Goal: Communication & Community: Ask a question

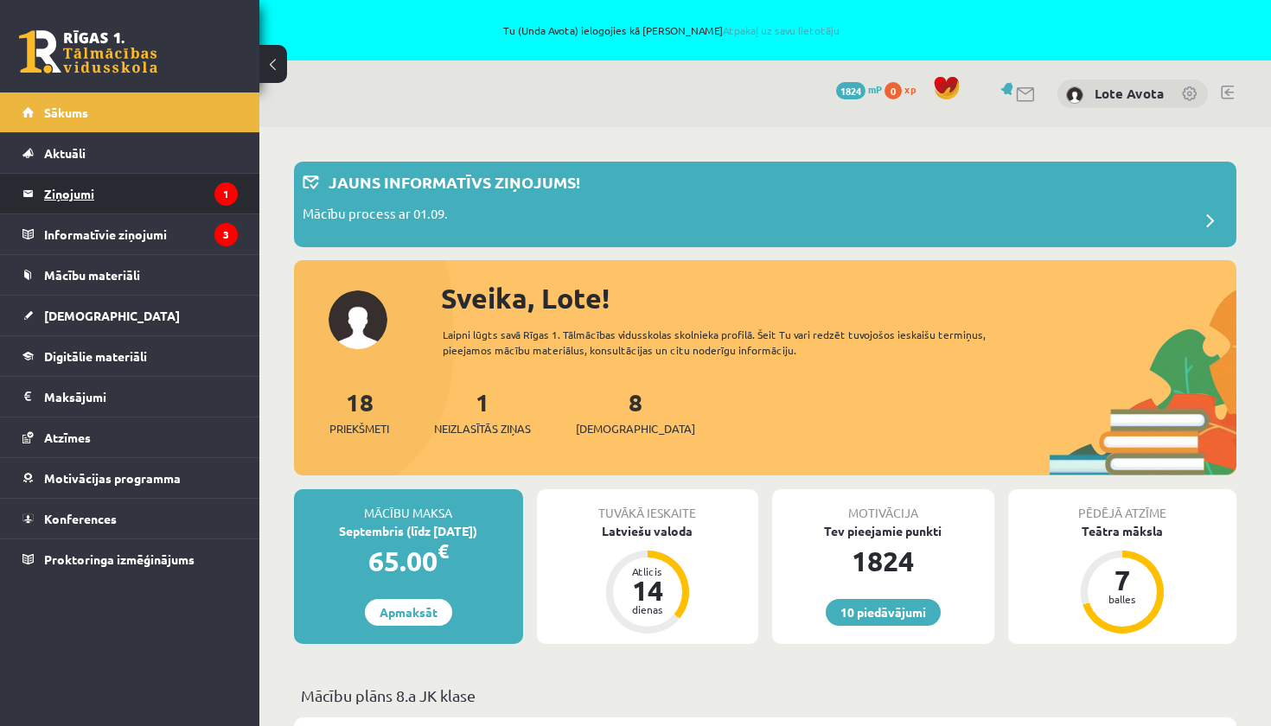
click at [73, 200] on legend "Ziņojumi 1" at bounding box center [141, 194] width 194 height 40
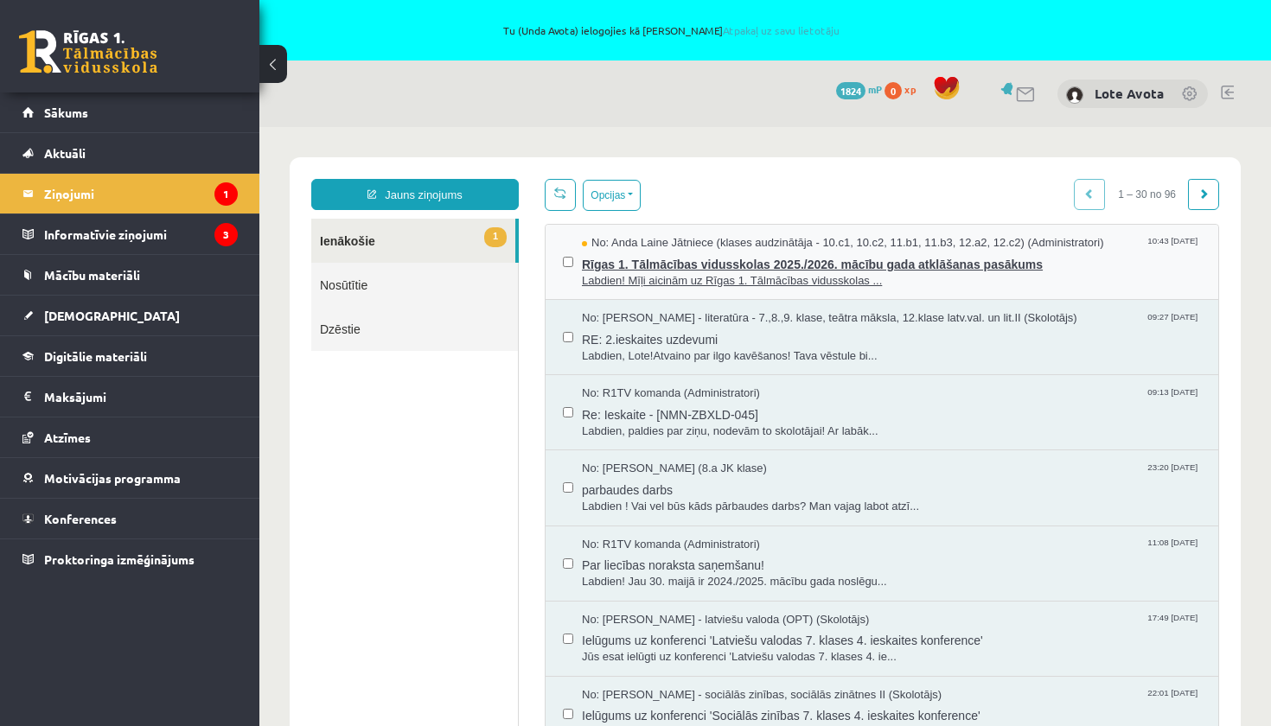
click at [788, 270] on span "Rīgas 1. Tālmācības vidusskolas 2025./2026. mācību gada atklāšanas pasākums" at bounding box center [891, 263] width 619 height 22
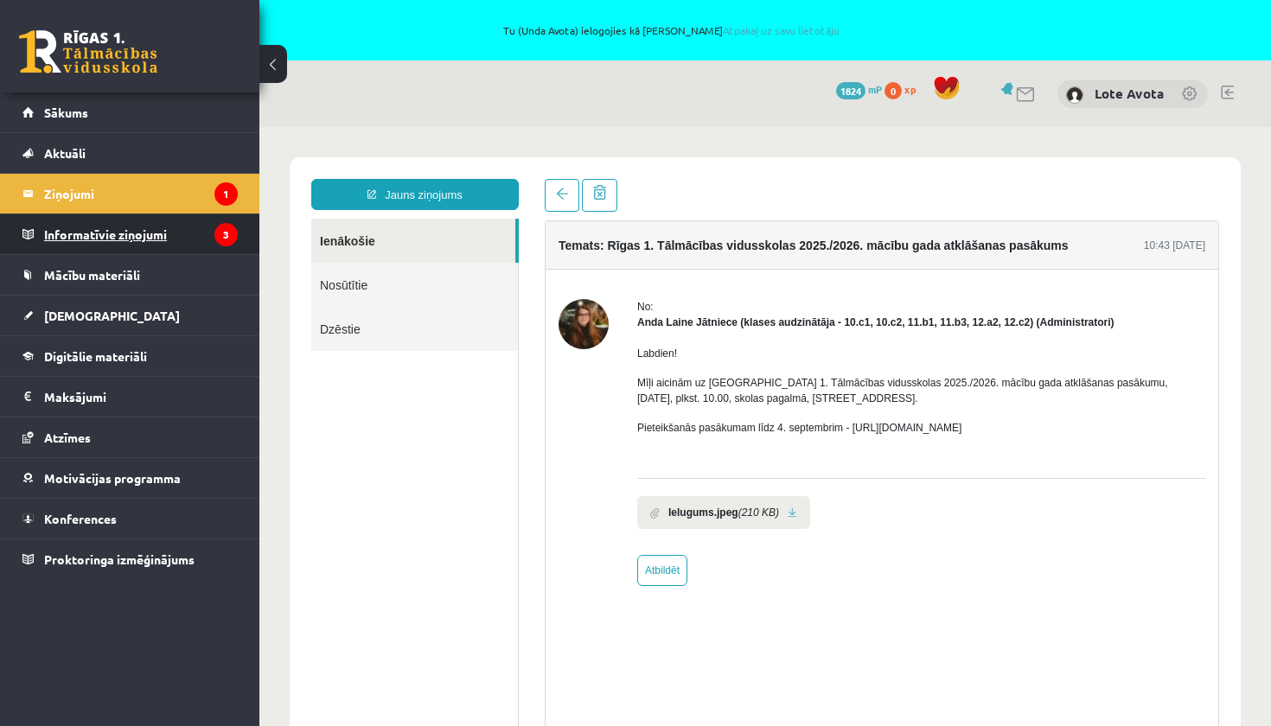
click at [142, 233] on legend "Informatīvie ziņojumi 3" at bounding box center [141, 234] width 194 height 40
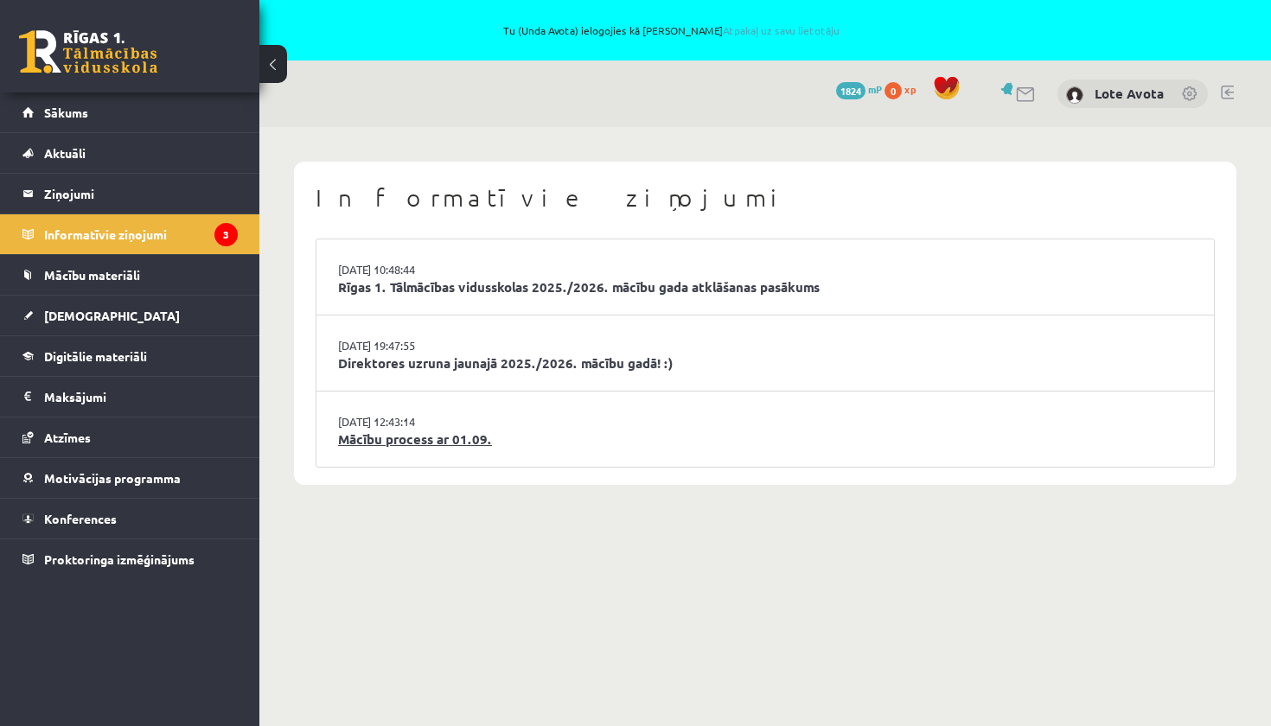
click at [431, 431] on link "Mācību process ar 01.09." at bounding box center [765, 440] width 854 height 20
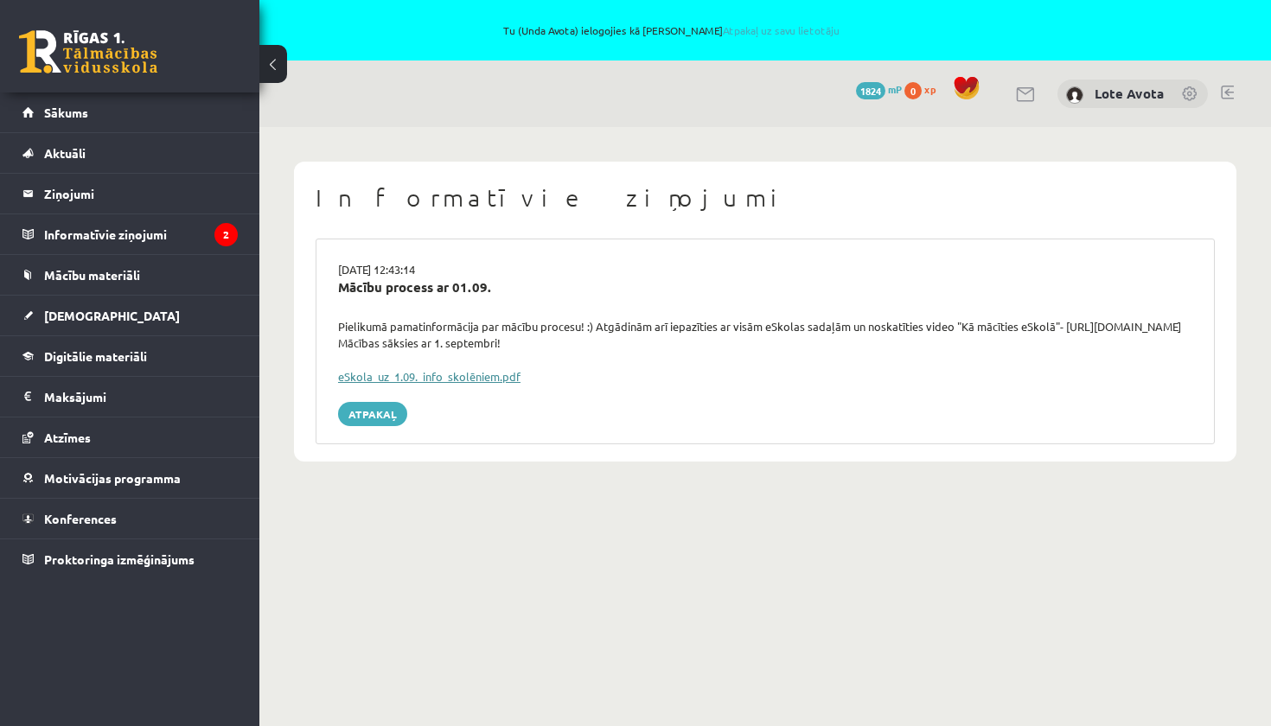
click at [482, 369] on link "eSkola_uz_1.09._info_skolēniem.pdf" at bounding box center [429, 376] width 182 height 15
click at [72, 118] on span "Sākums" at bounding box center [66, 113] width 44 height 16
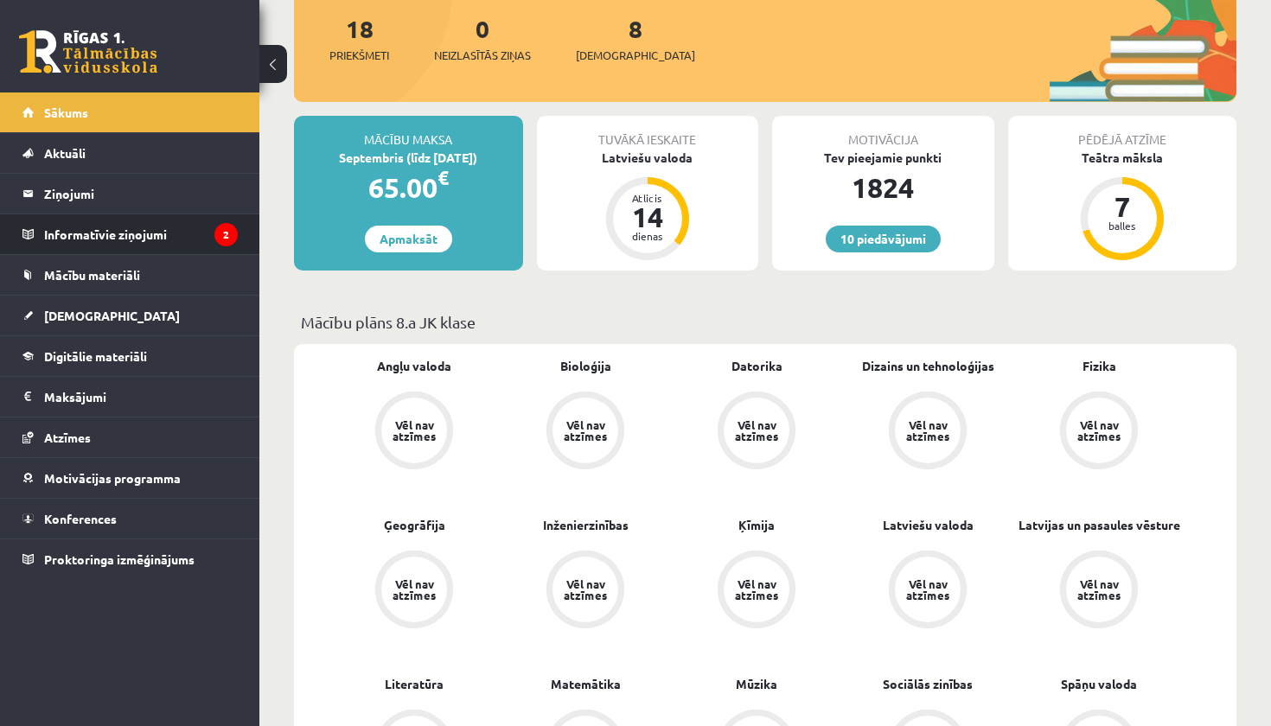
scroll to position [374, 0]
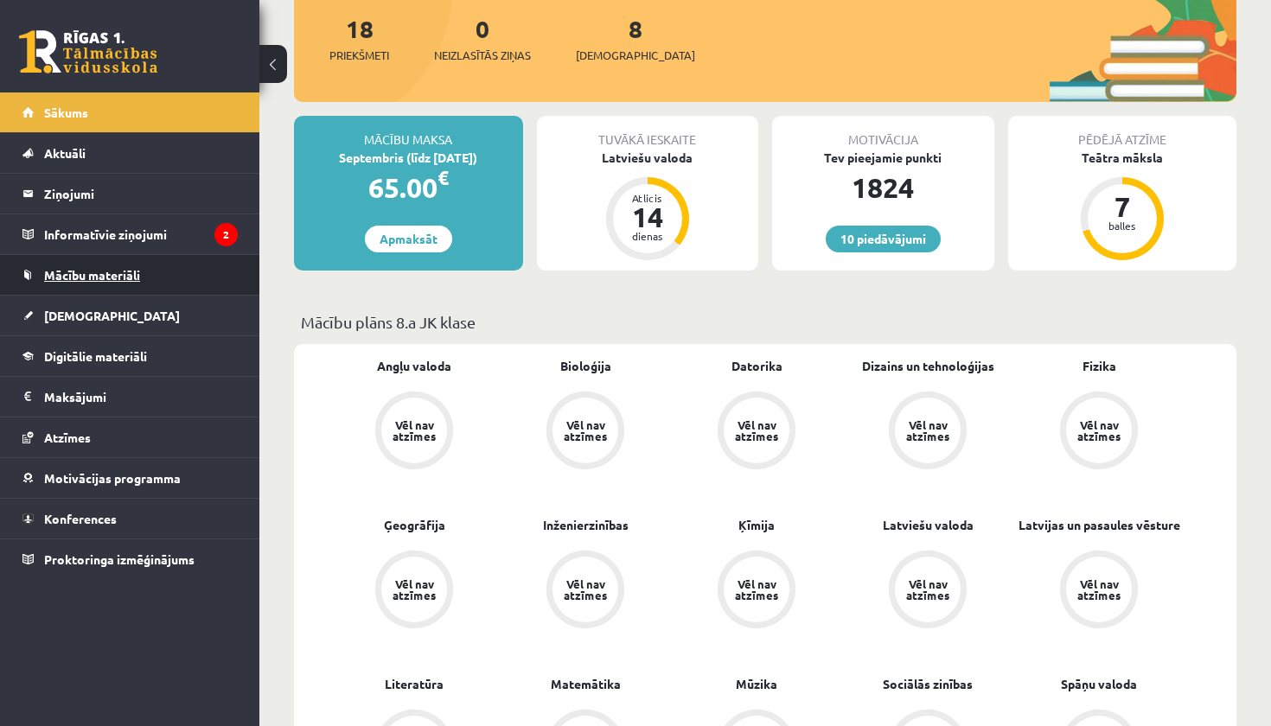
click at [104, 266] on link "Mācību materiāli" at bounding box center [129, 275] width 215 height 40
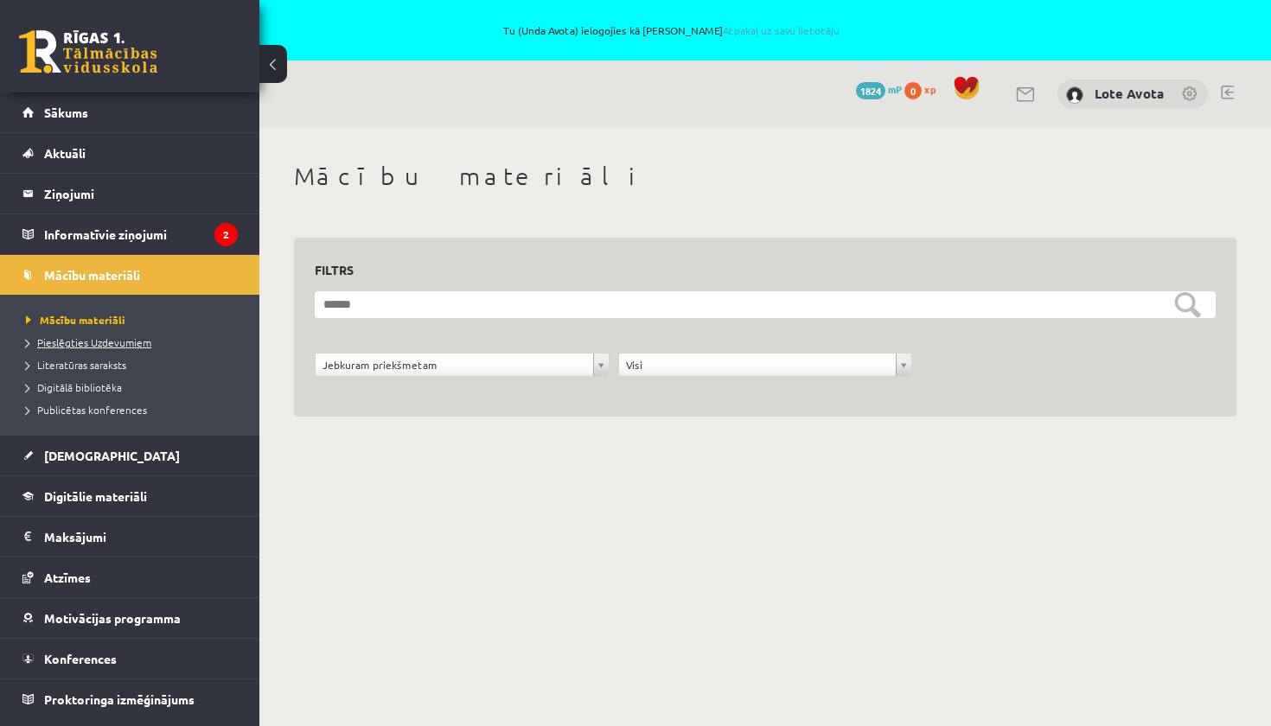
click at [105, 345] on span "Pieslēgties Uzdevumiem" at bounding box center [88, 342] width 125 height 14
click at [83, 465] on link "[DEMOGRAPHIC_DATA]" at bounding box center [129, 456] width 215 height 40
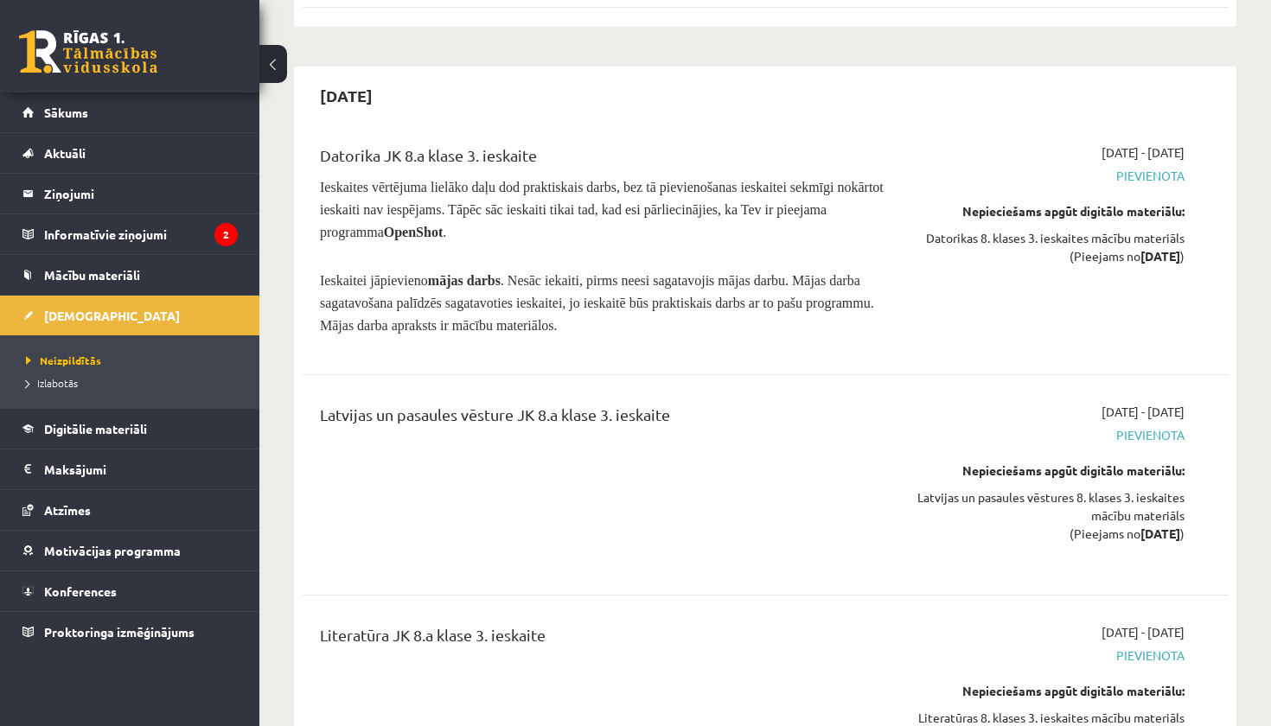
scroll to position [11512, 0]
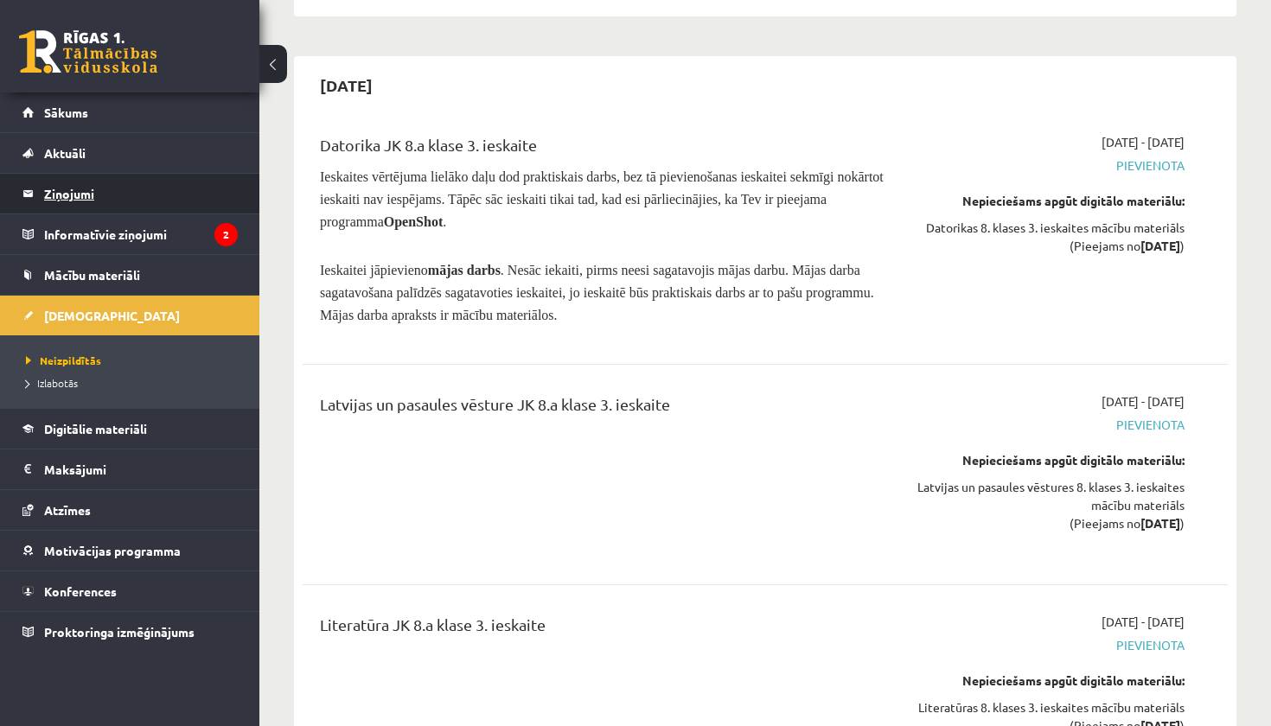
click at [87, 196] on legend "Ziņojumi 0" at bounding box center [141, 194] width 194 height 40
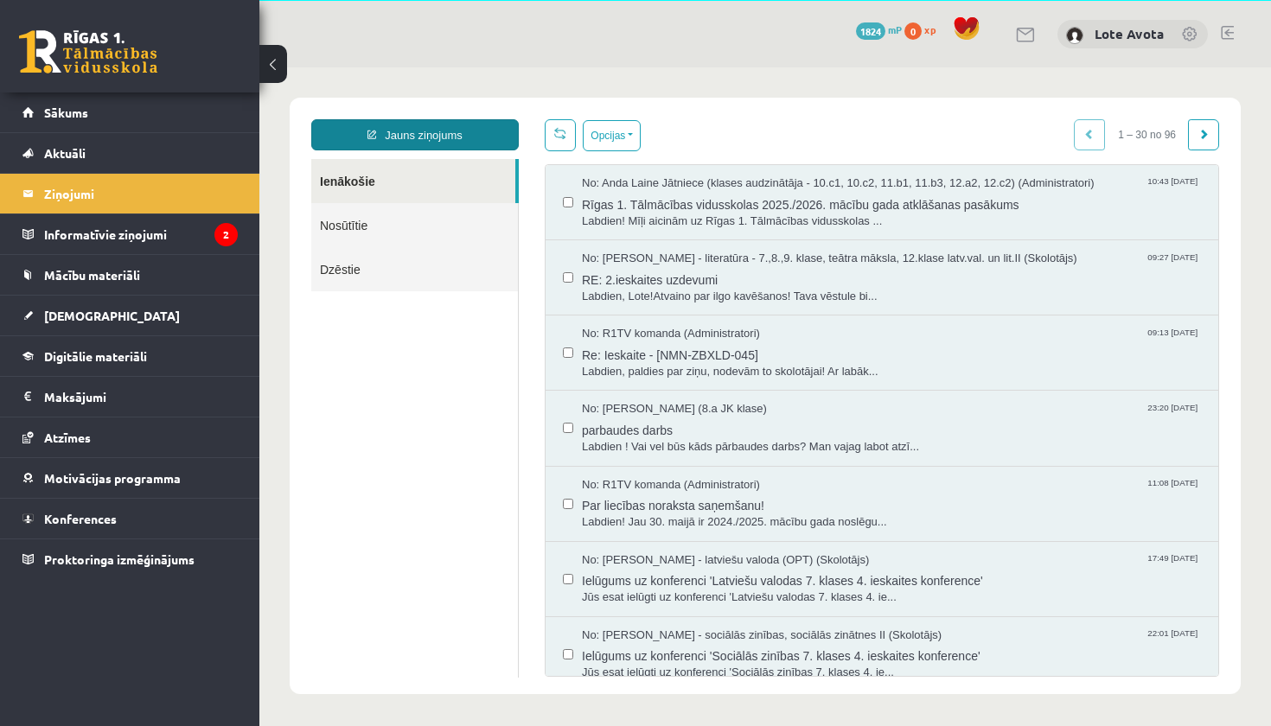
click at [420, 144] on link "Jauns ziņojums" at bounding box center [415, 134] width 208 height 31
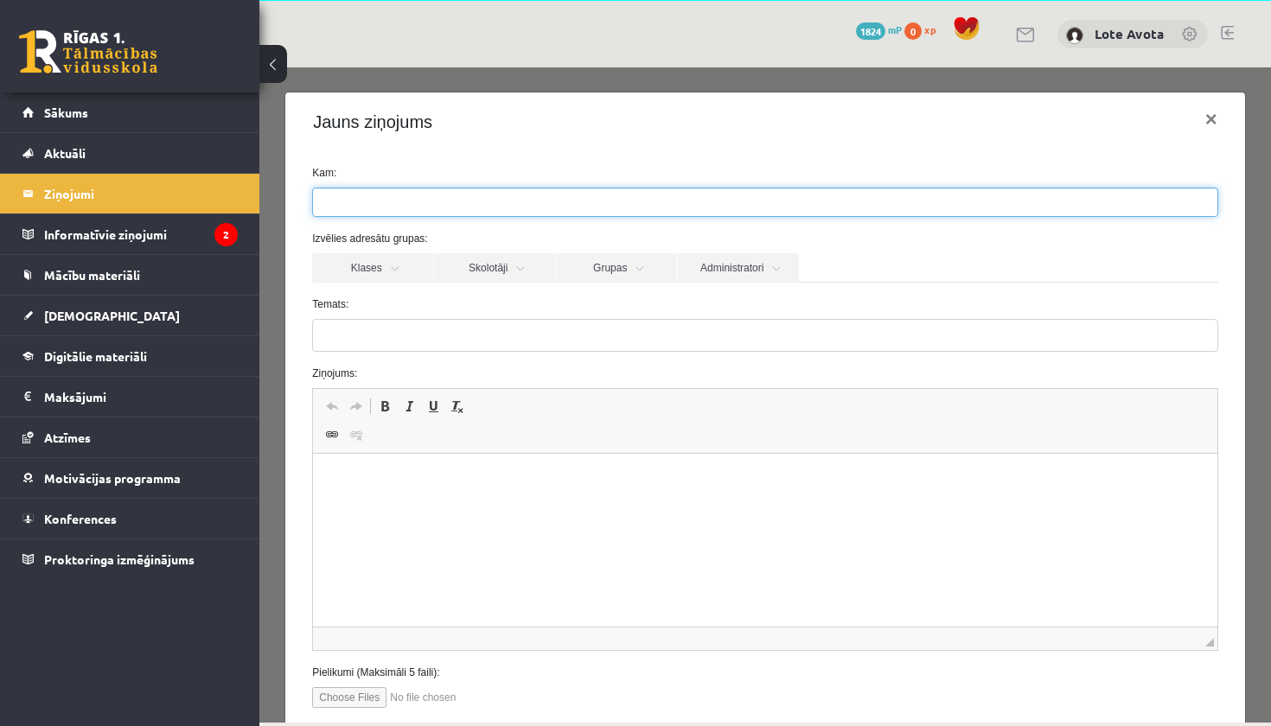
click at [421, 204] on ul at bounding box center [765, 202] width 904 height 28
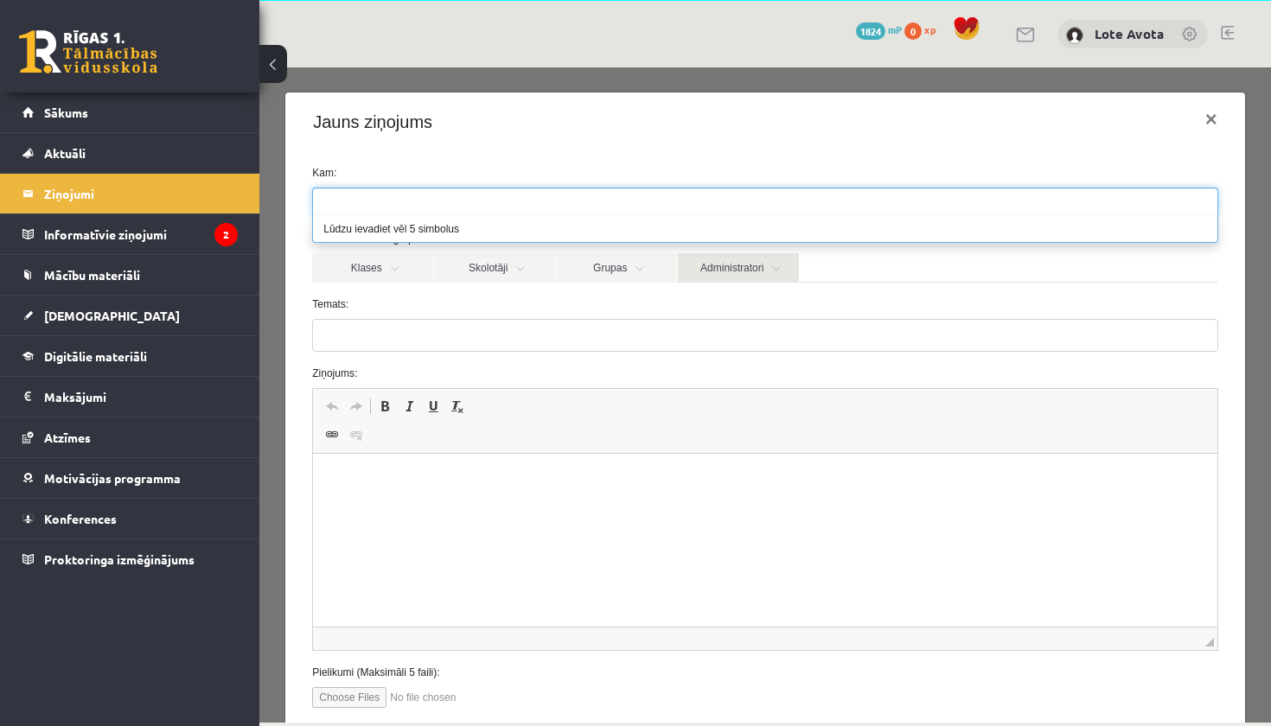
click at [753, 261] on link "Administratori" at bounding box center [738, 267] width 121 height 29
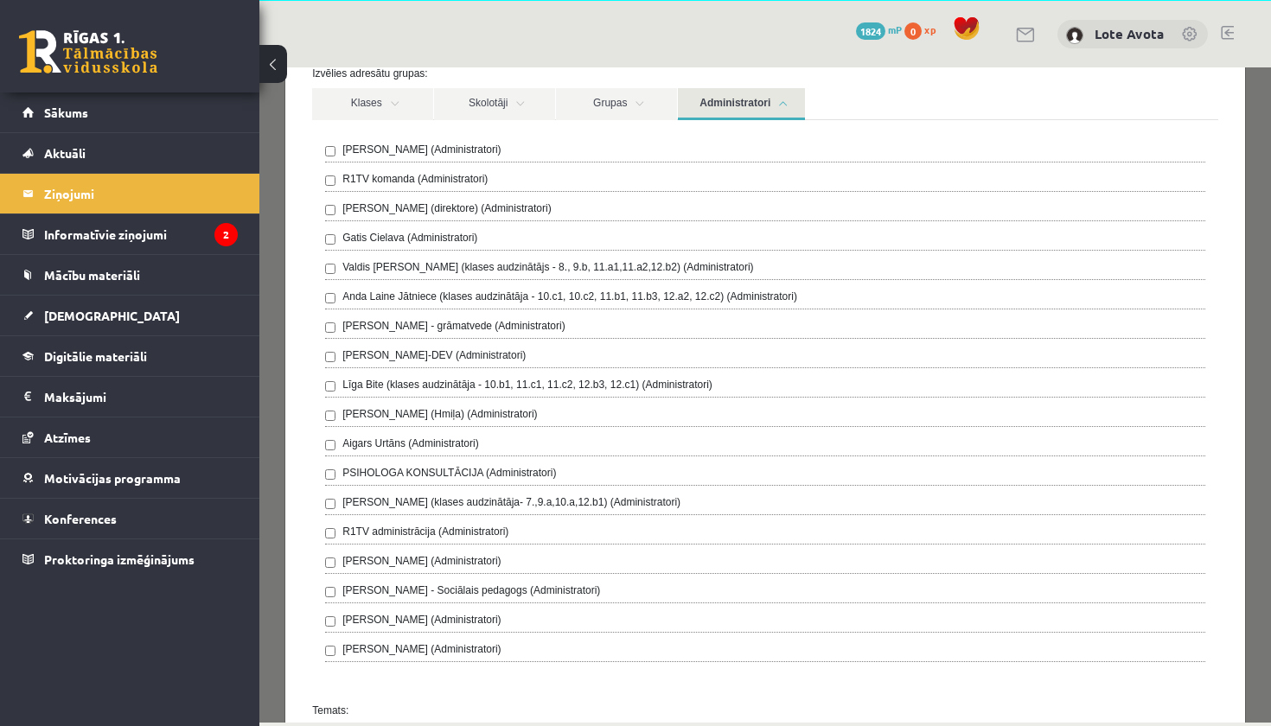
scroll to position [99, 0]
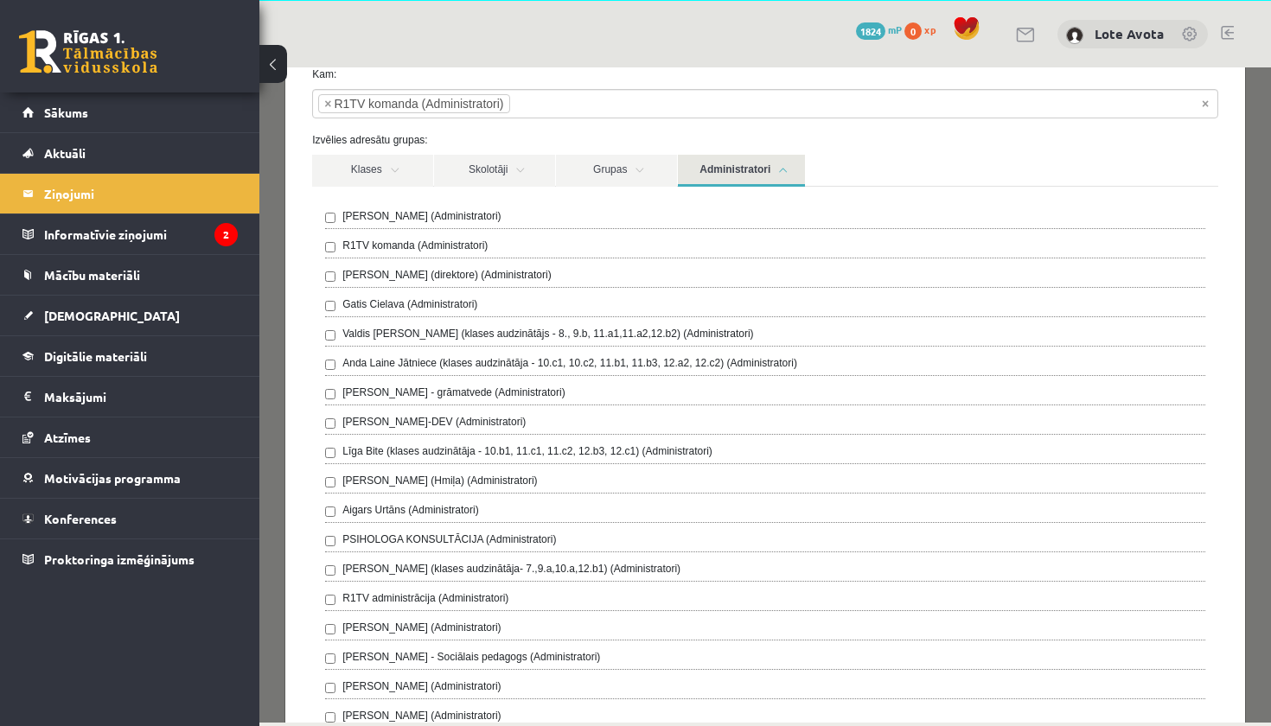
click at [906, 135] on label "Izvēlies adresātu grupas:" at bounding box center [765, 140] width 932 height 16
click at [642, 169] on link "Grupas" at bounding box center [616, 171] width 121 height 32
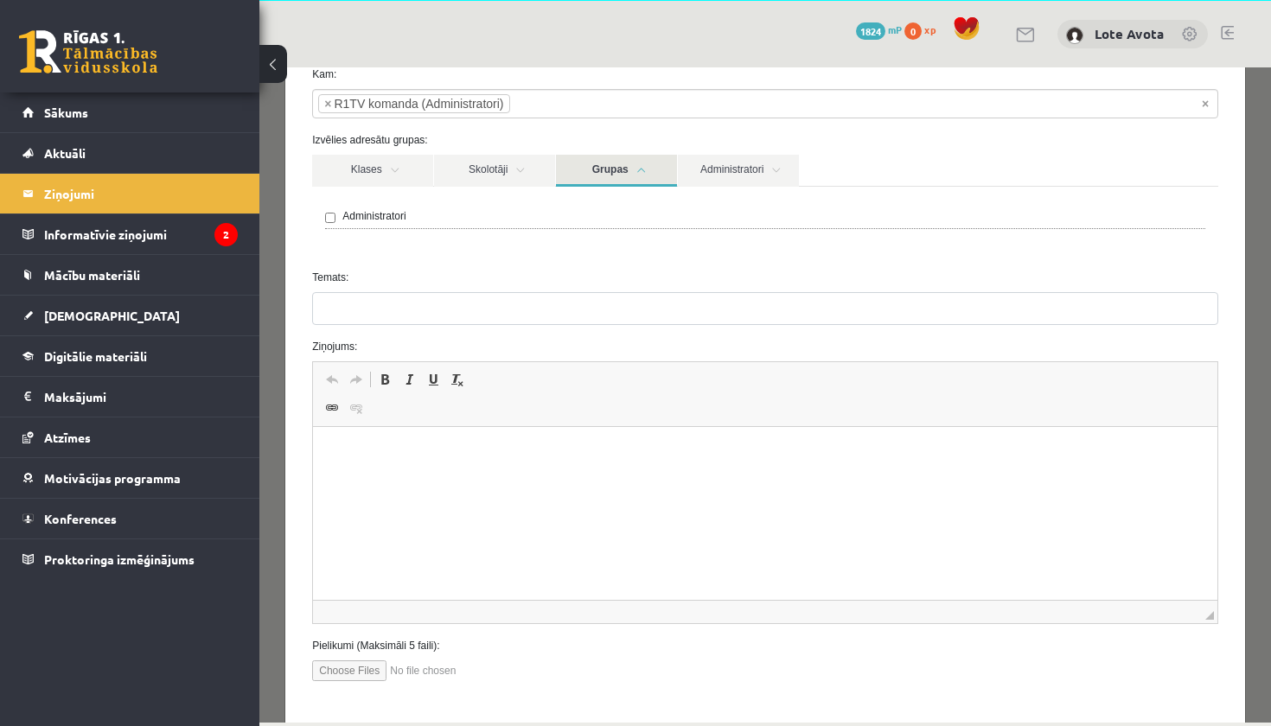
click at [642, 169] on link "Grupas" at bounding box center [616, 171] width 121 height 32
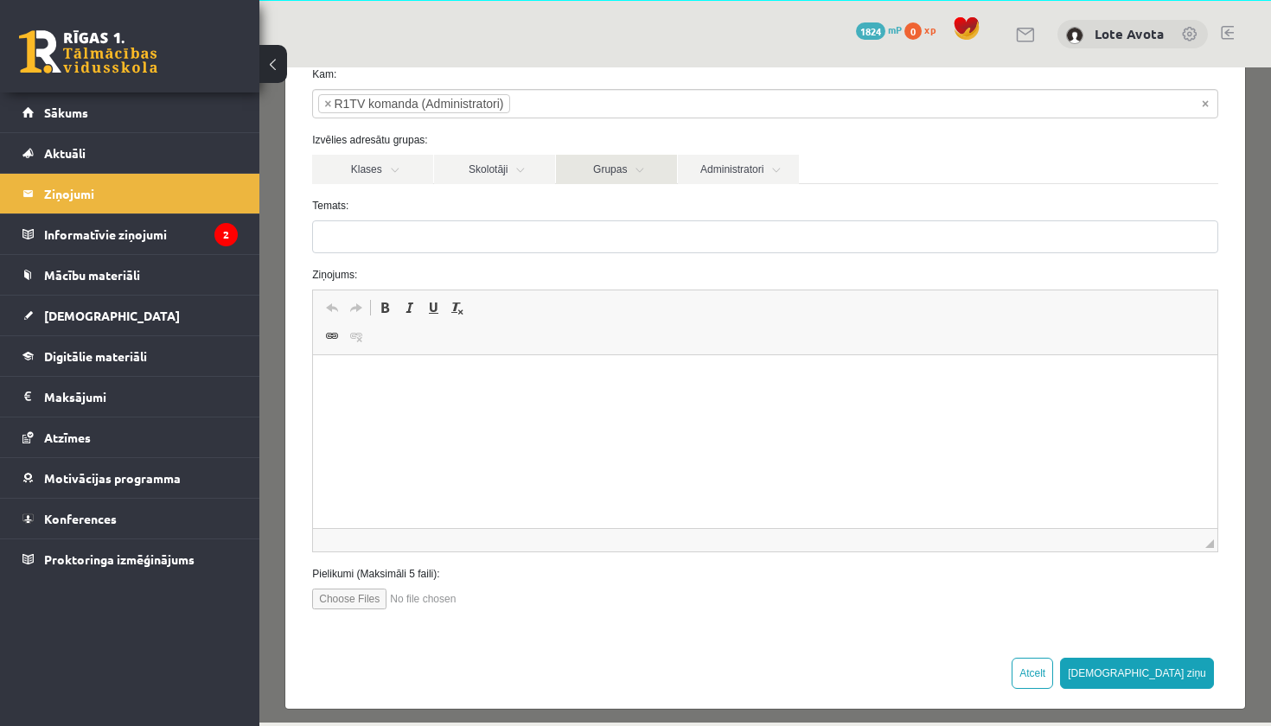
click at [642, 169] on link "Grupas" at bounding box center [616, 169] width 121 height 29
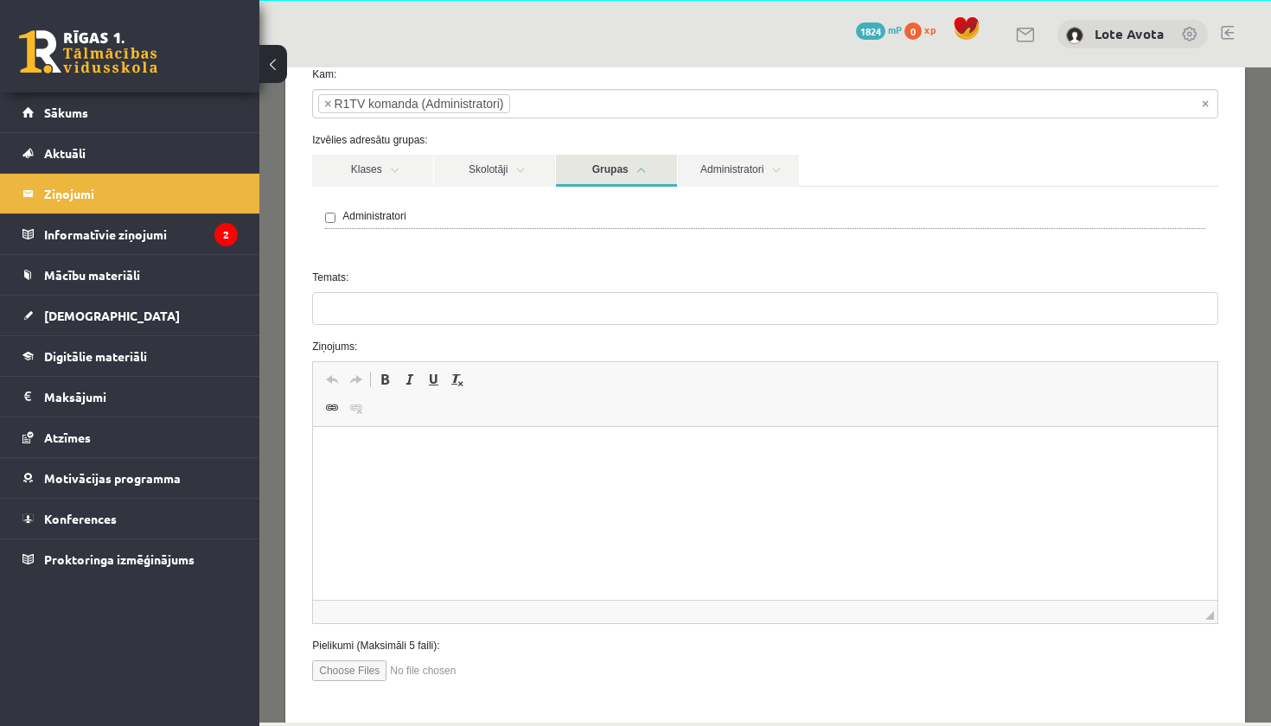
click at [642, 169] on link "Grupas" at bounding box center [616, 171] width 121 height 32
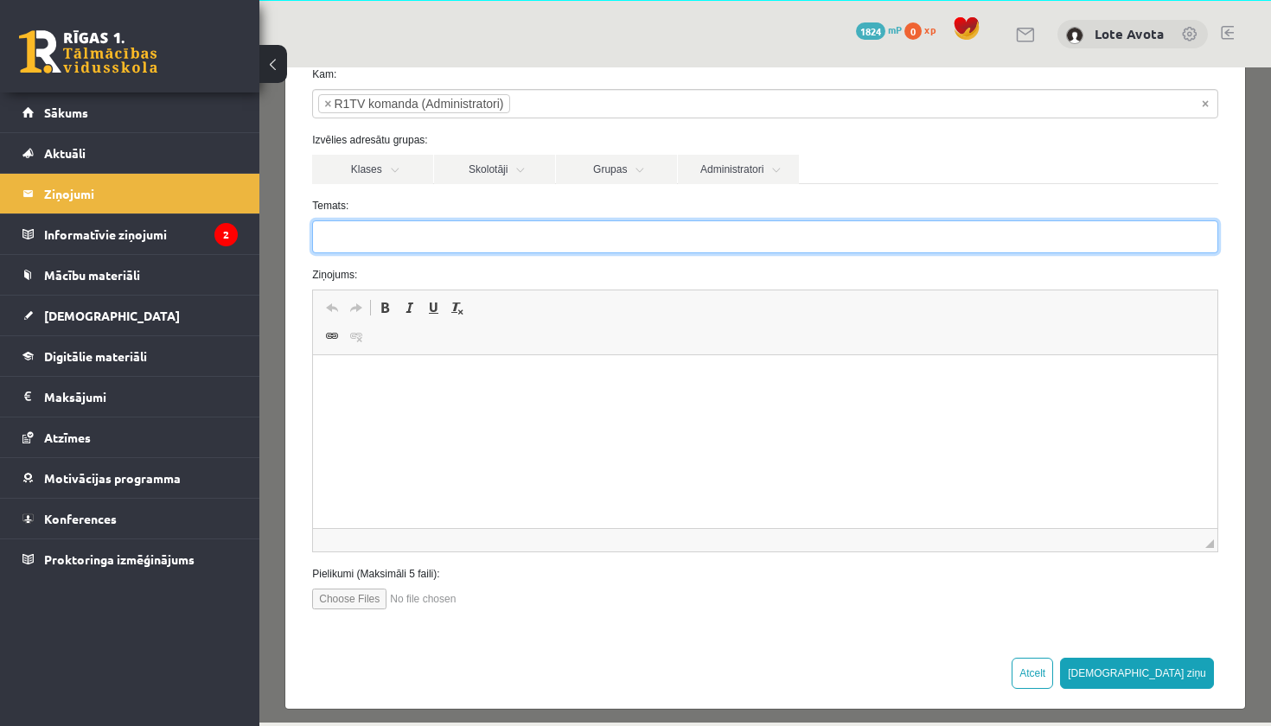
click at [393, 243] on input "Temats:" at bounding box center [765, 236] width 906 height 33
click at [494, 239] on input "**********" at bounding box center [765, 236] width 906 height 33
type input "**********"
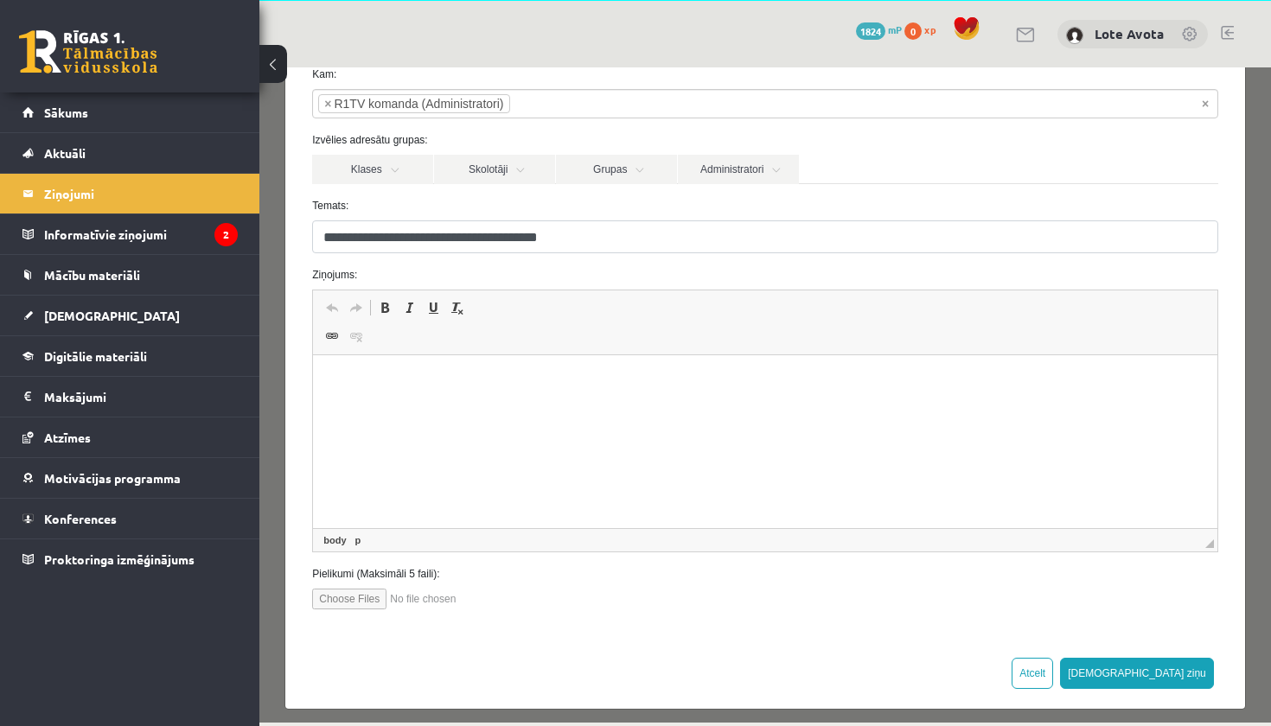
click at [508, 408] on html at bounding box center [765, 381] width 904 height 53
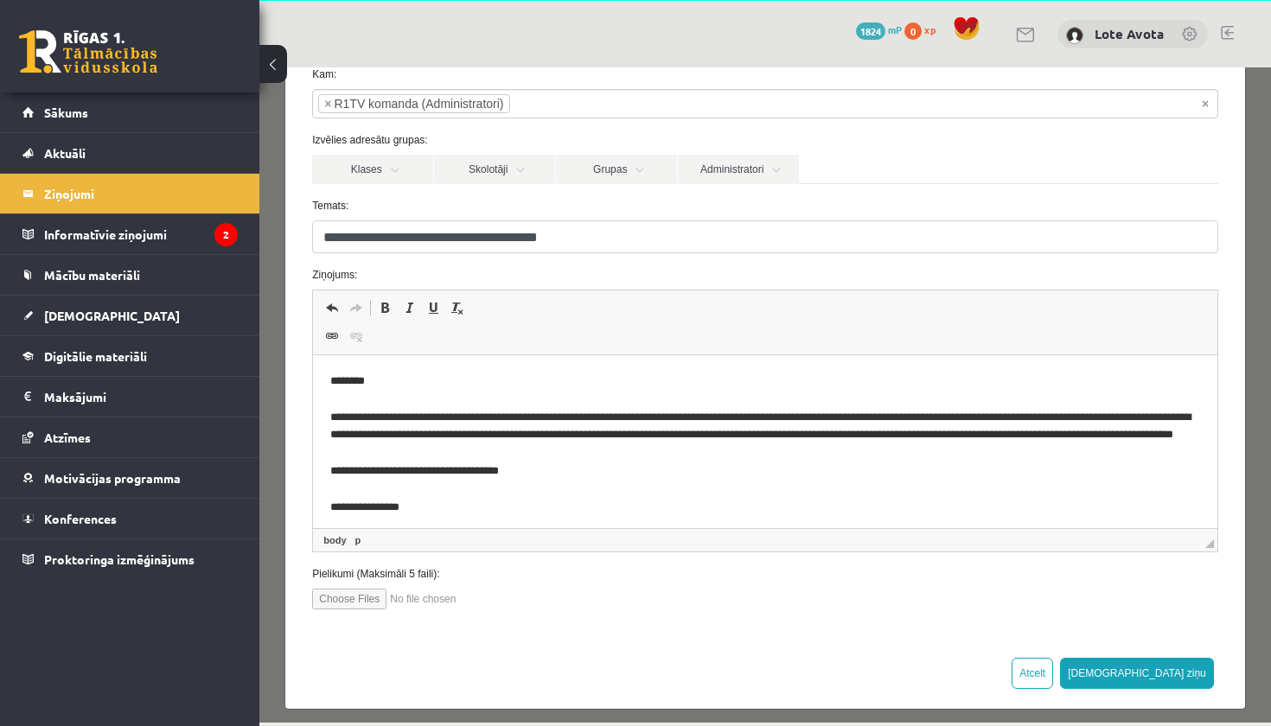
scroll to position [15, 0]
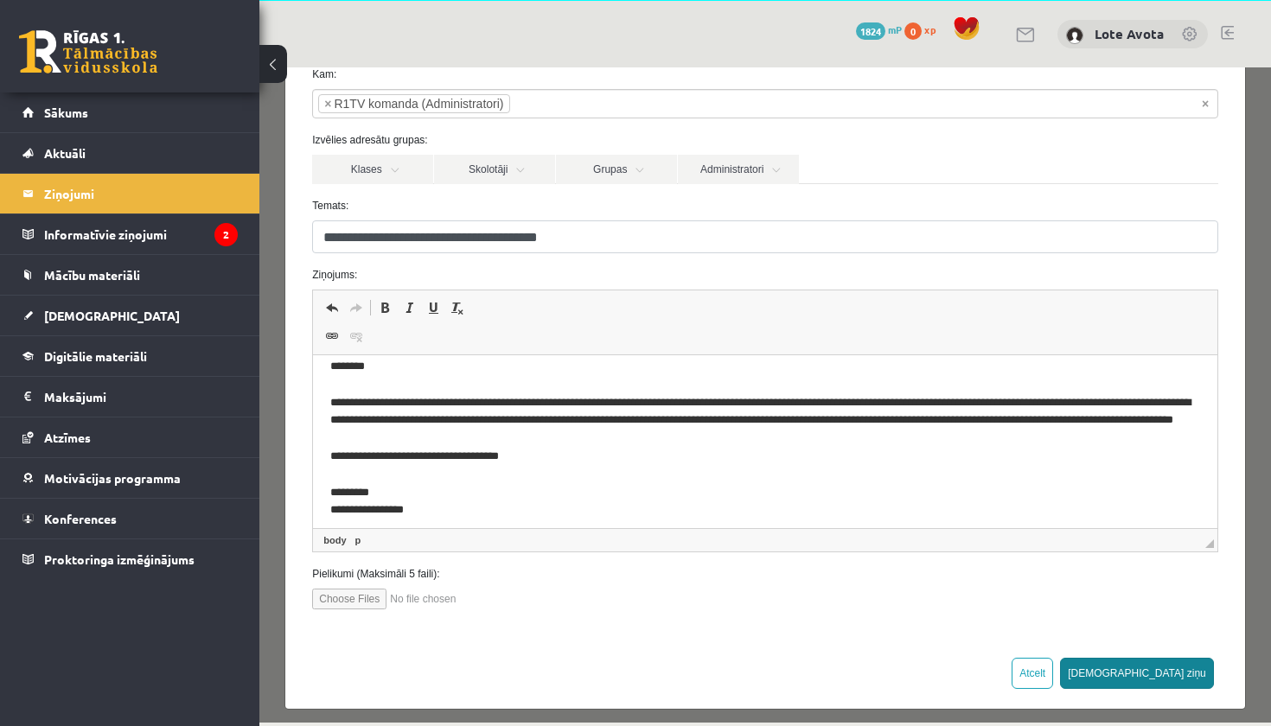
click at [1190, 672] on button "[DEMOGRAPHIC_DATA] ziņu" at bounding box center [1137, 673] width 154 height 31
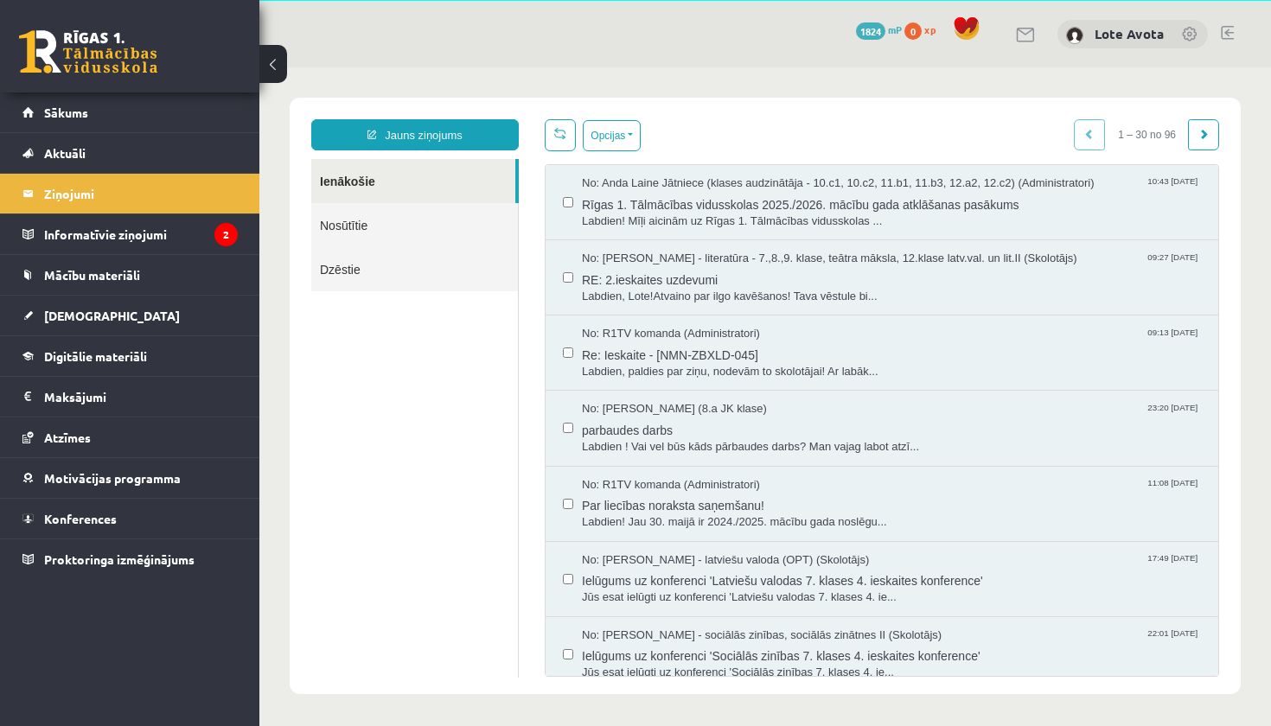
scroll to position [0, 0]
